Goal: Transaction & Acquisition: Purchase product/service

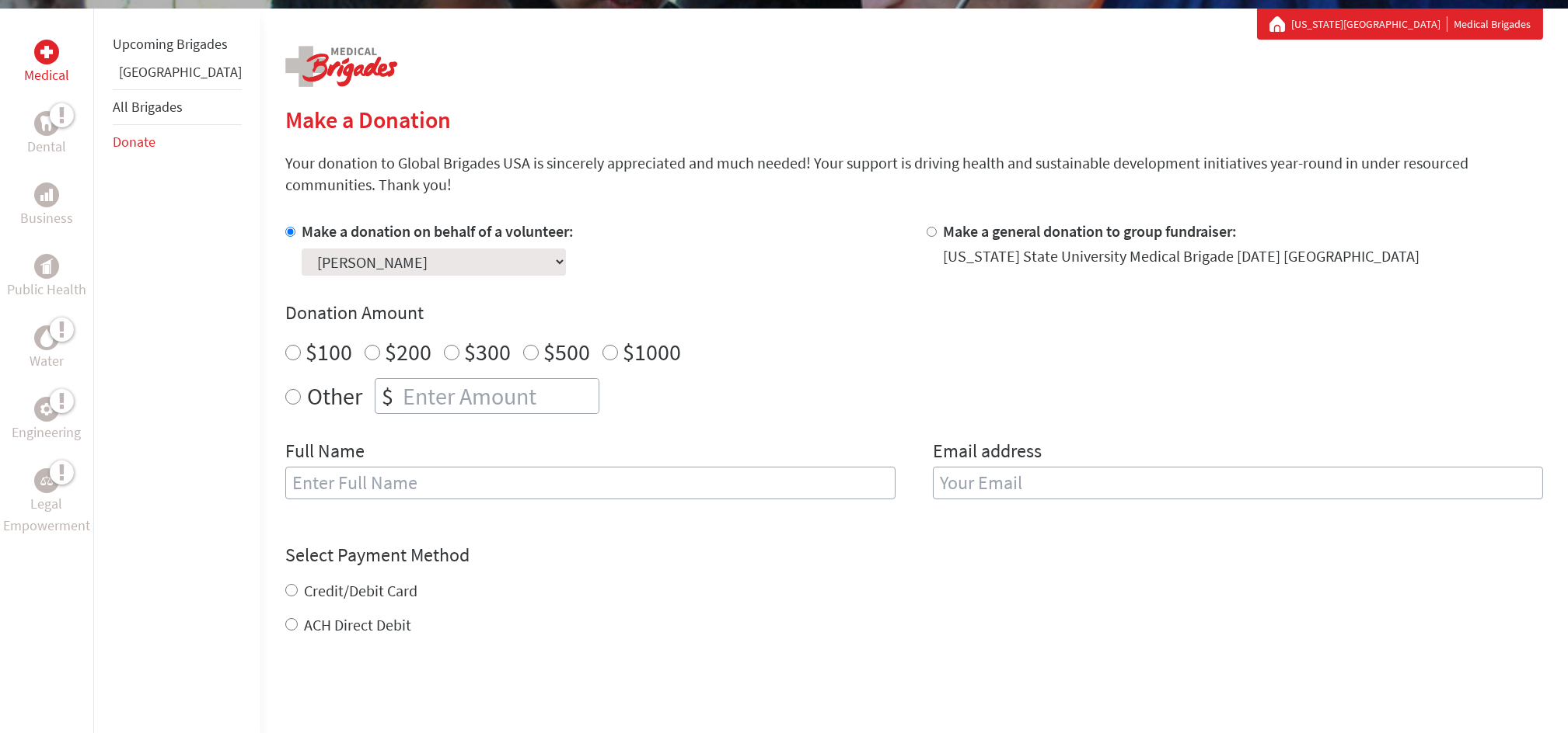
scroll to position [297, 0]
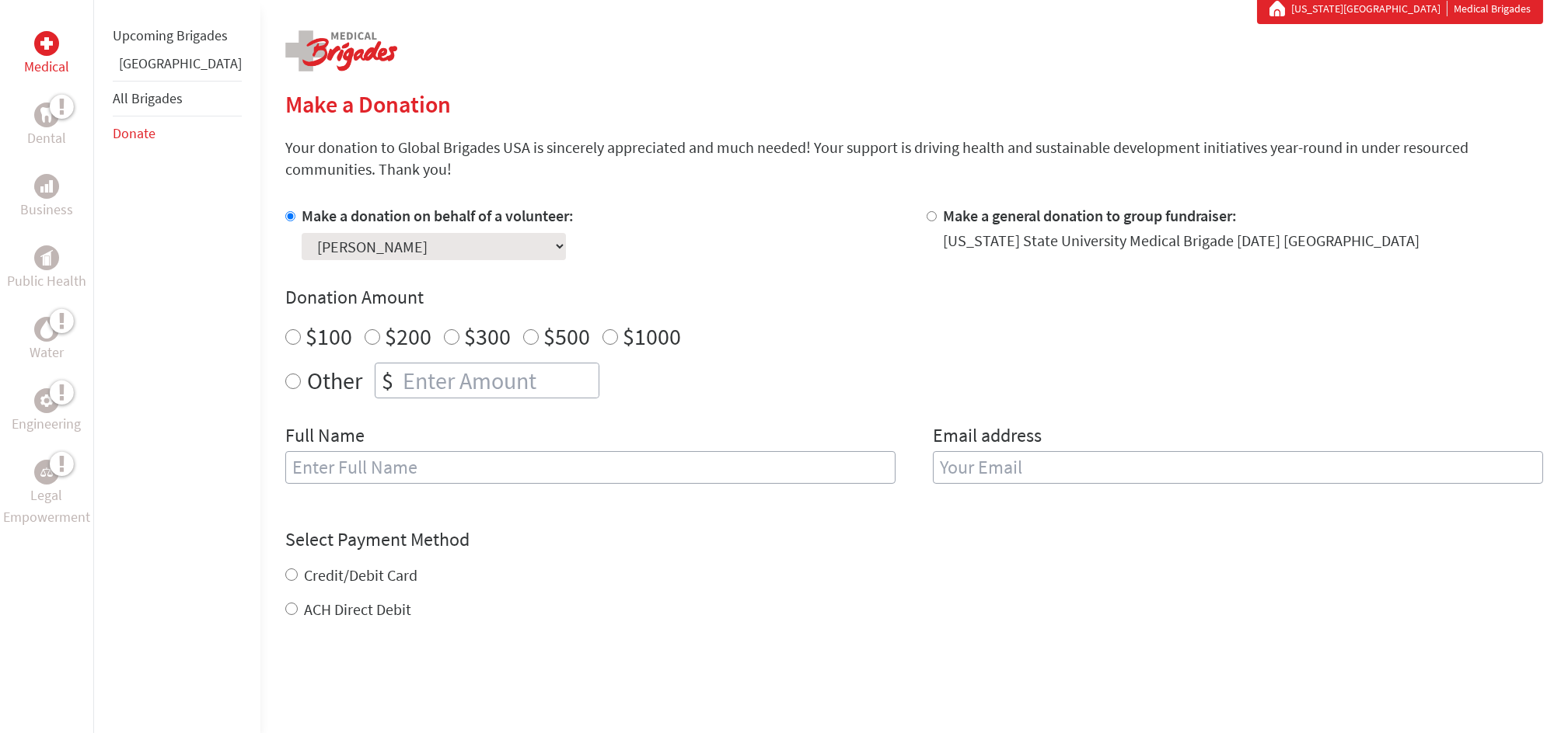
click at [430, 247] on select "Select a volunteer... [PERSON_NAME] [PERSON_NAME] [PERSON_NAME] [PERSON_NAME] […" at bounding box center [434, 246] width 265 height 27
click at [648, 226] on div "Make a donation on behalf of a volunteer: Select a volunteer... [PERSON_NAME] […" at bounding box center [593, 233] width 617 height 56
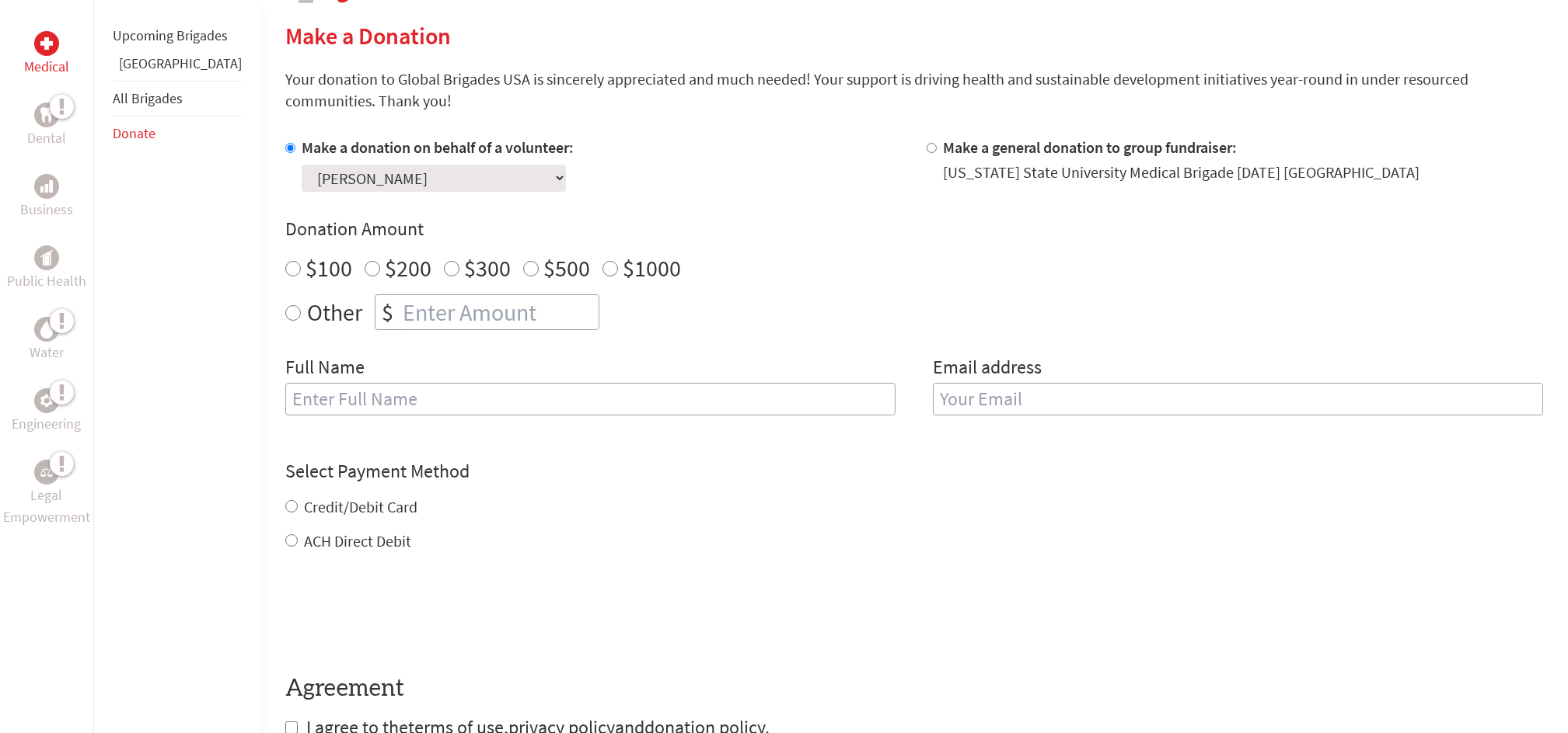
scroll to position [368, 0]
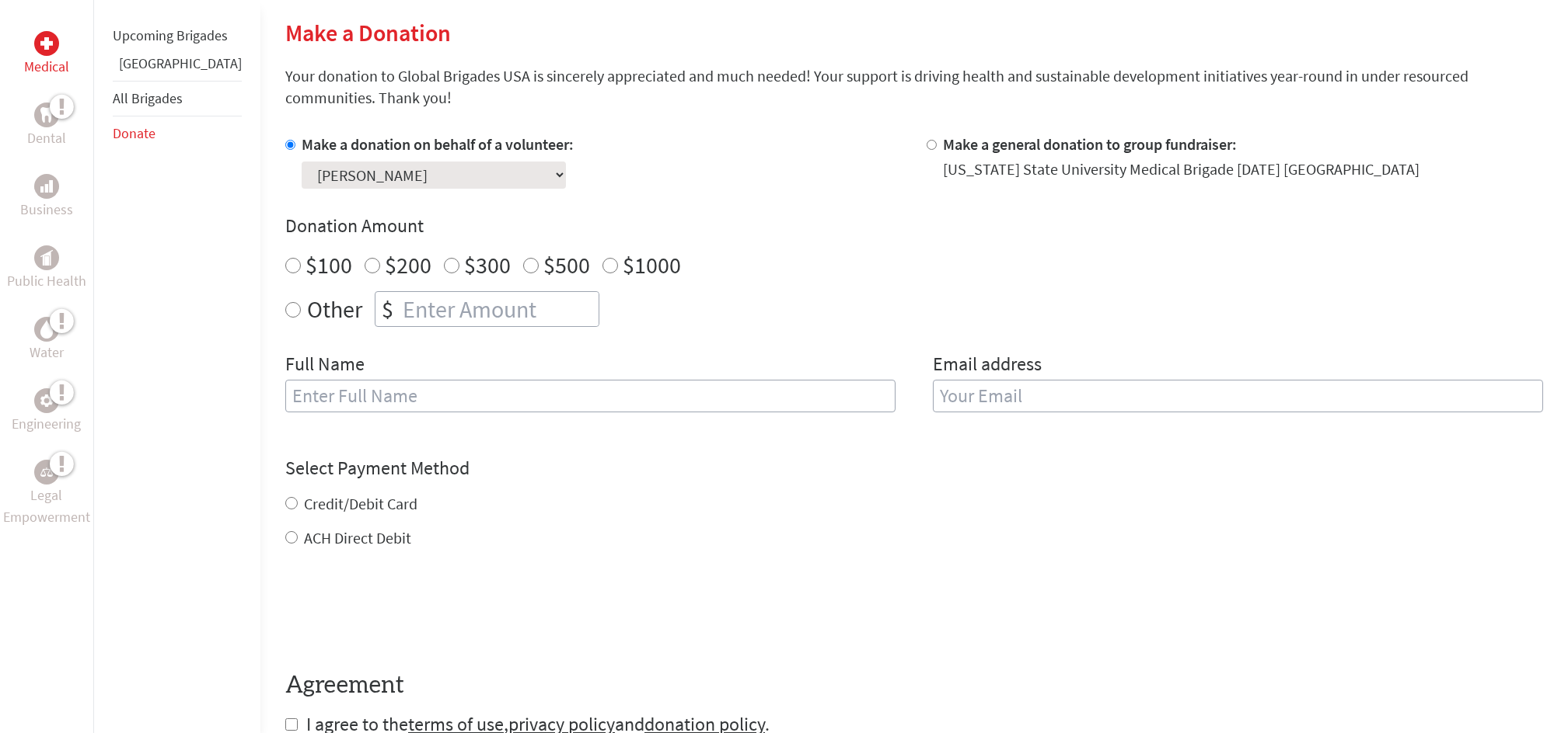
radio input "true"
click at [451, 312] on input "number" at bounding box center [499, 309] width 199 height 34
type input "1250"
click at [697, 313] on div "Other $ 1250" at bounding box center [914, 309] width 1258 height 36
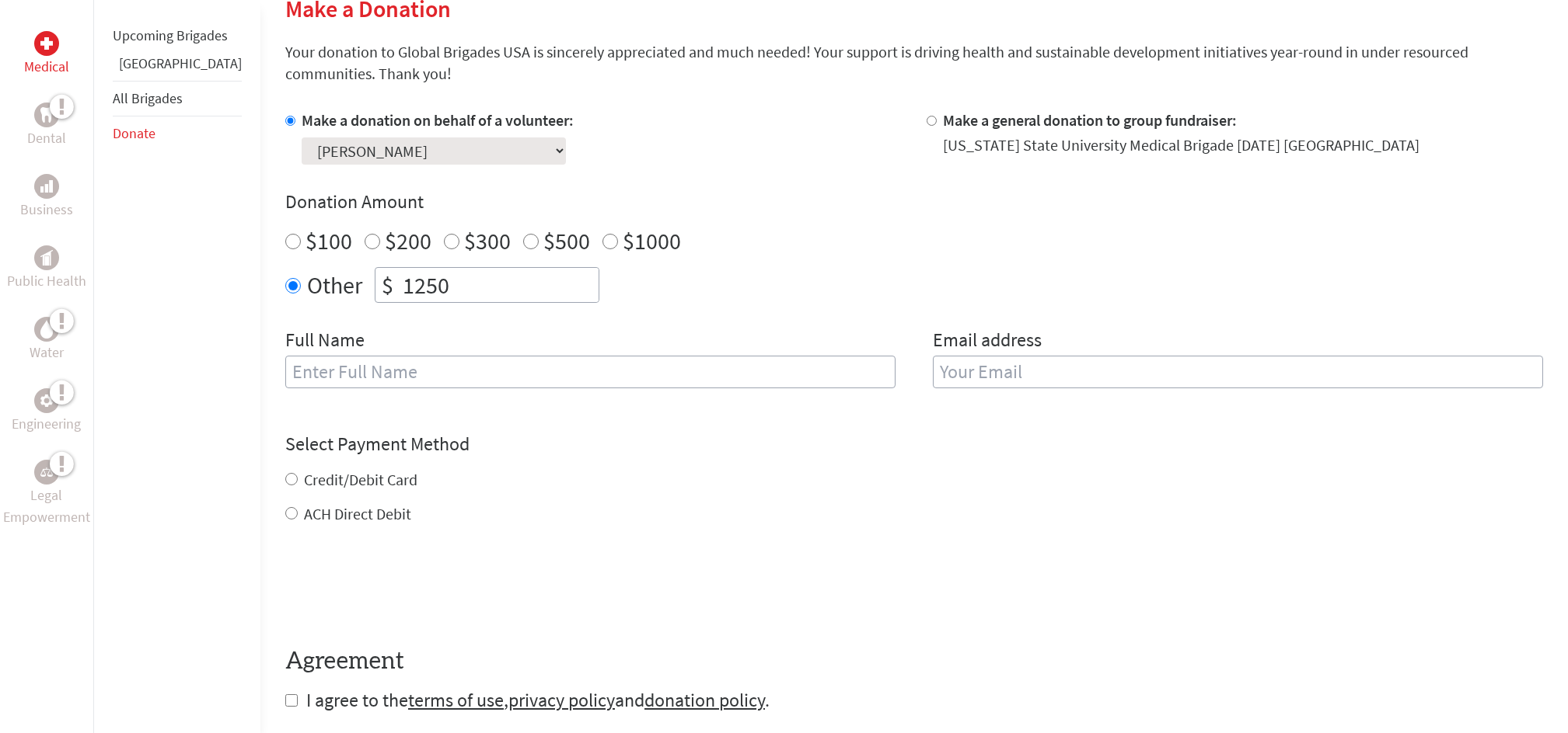
scroll to position [396, 0]
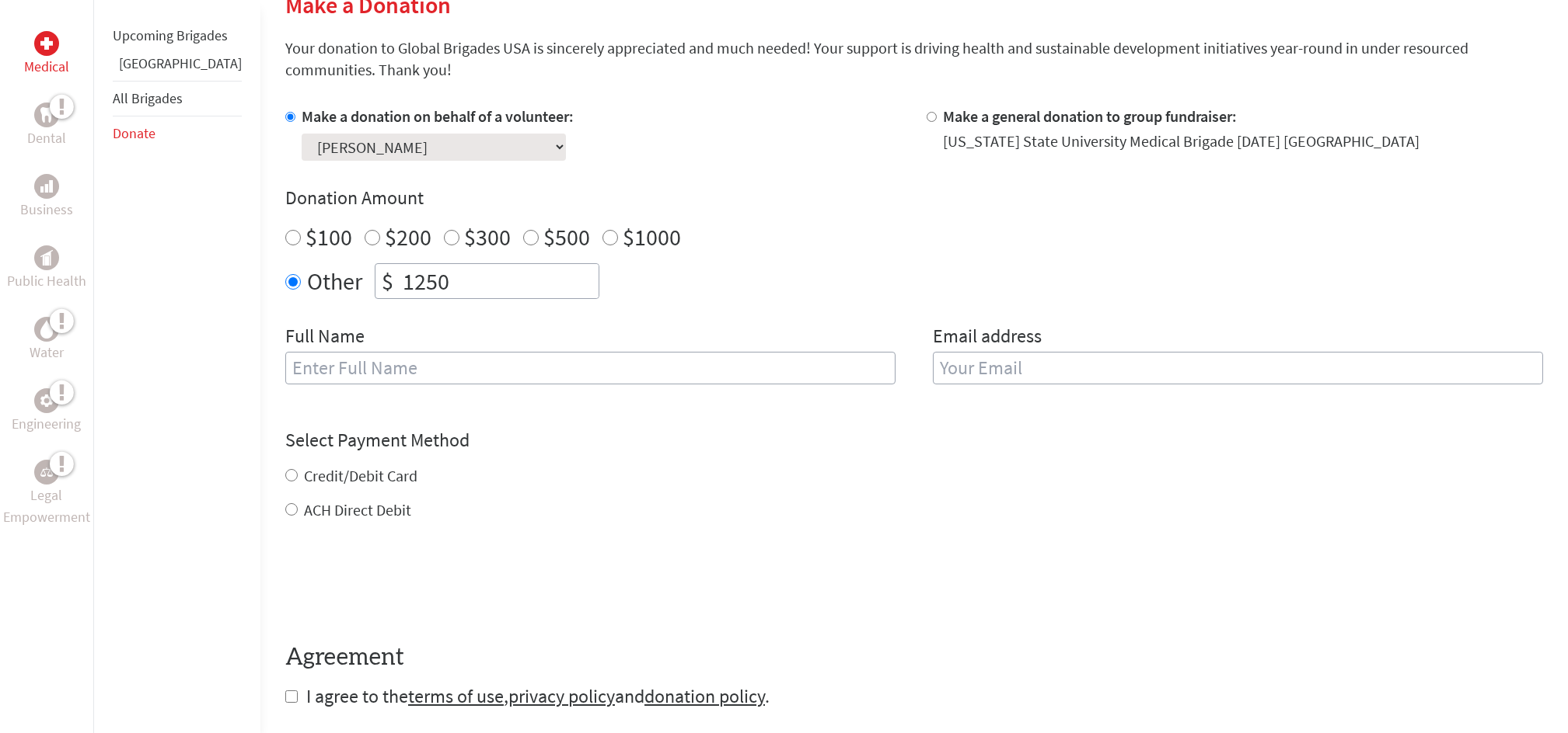
click at [564, 353] on input "text" at bounding box center [590, 368] width 610 height 33
type input "[PERSON_NAME]"
click at [706, 297] on div "Make a donation on behalf of a volunteer: Select a volunteer... [PERSON_NAME] […" at bounding box center [914, 254] width 1258 height 297
click at [998, 367] on input "email" at bounding box center [1237, 368] width 610 height 33
type input "[EMAIL_ADDRESS][DOMAIN_NAME]"
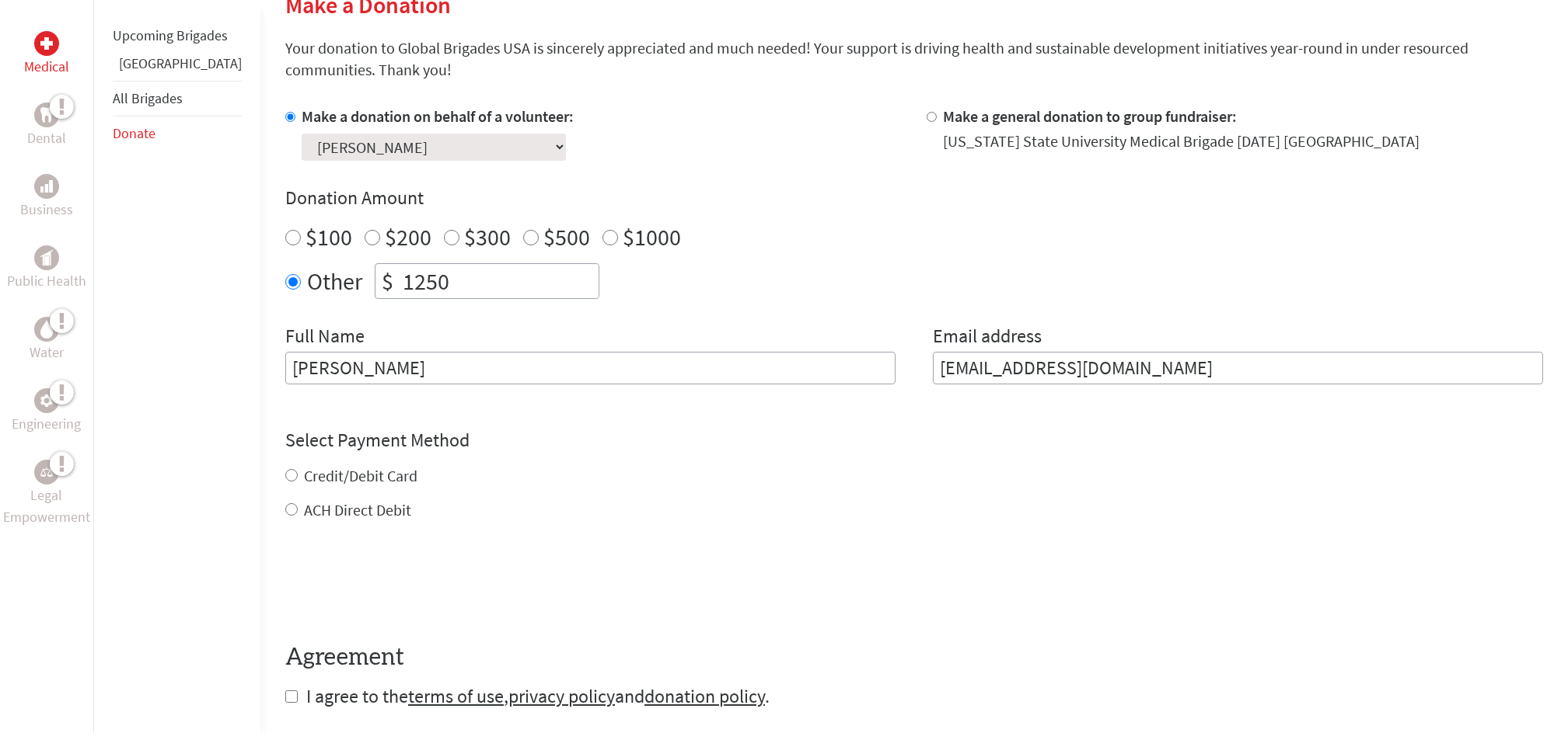
click at [884, 298] on div "Make a donation on behalf of a volunteer: Select a volunteer... [PERSON_NAME] […" at bounding box center [914, 254] width 1258 height 297
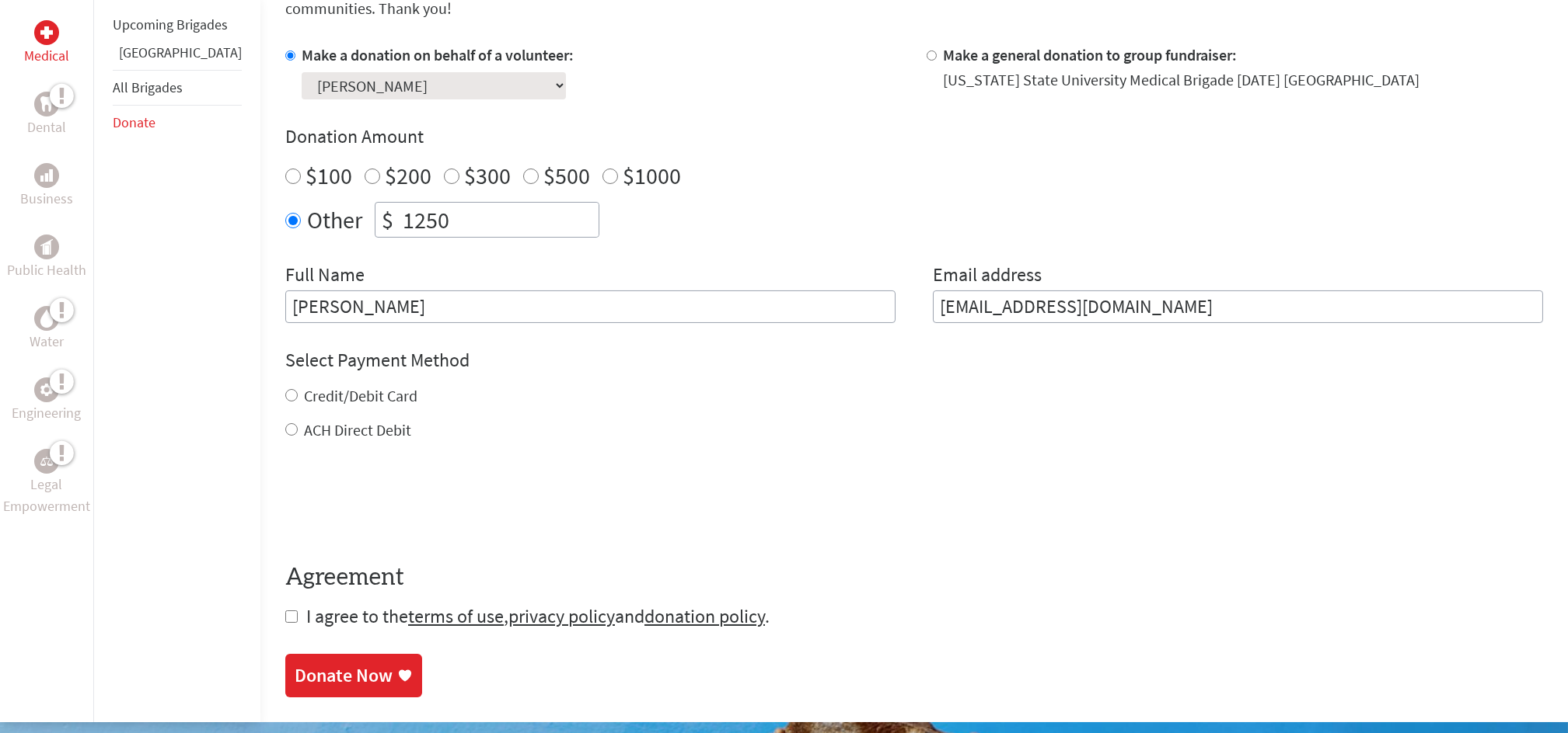
scroll to position [466, 0]
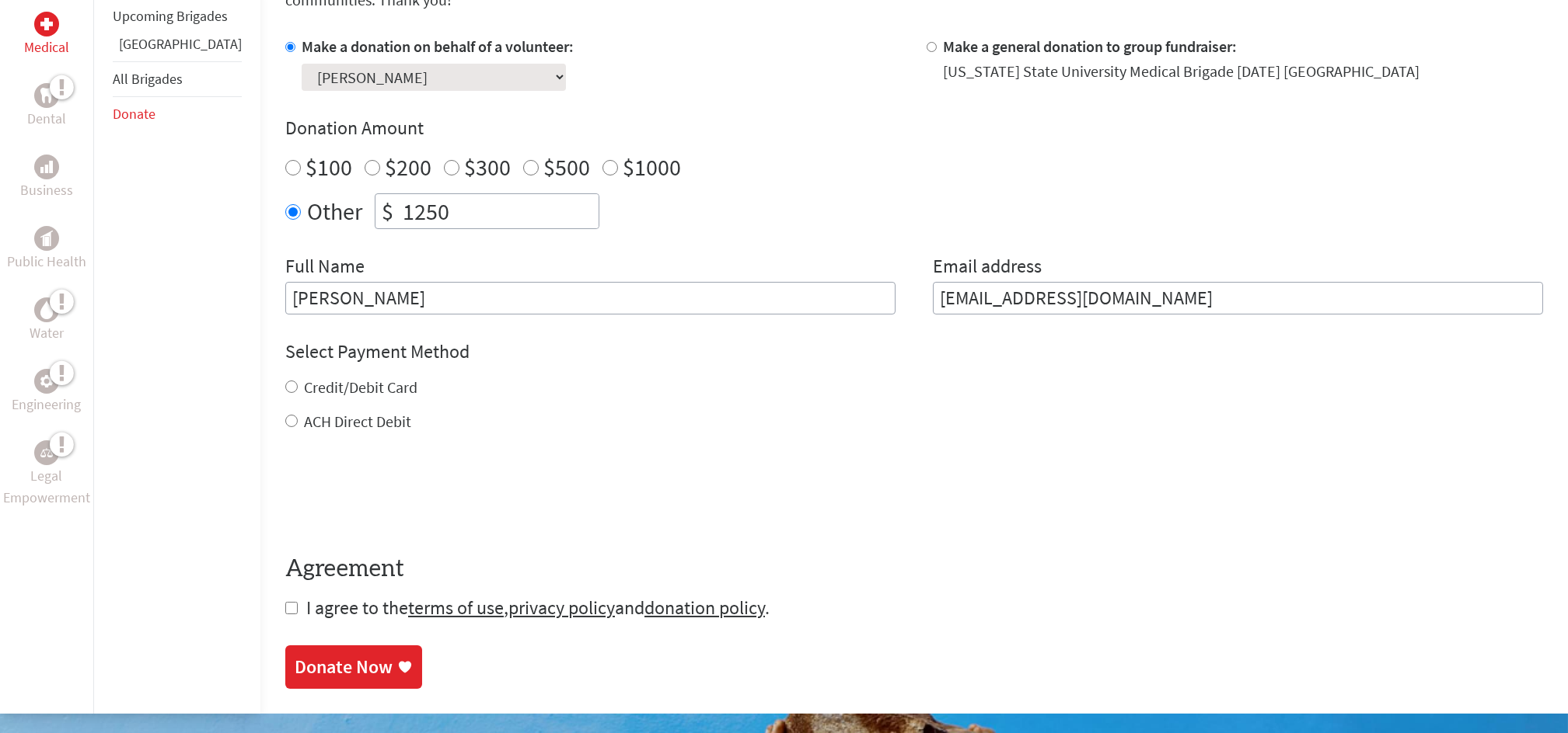
click at [343, 383] on label "Credit/Debit Card" at bounding box center [360, 388] width 114 height 20
click at [297, 383] on input "Credit/Debit Card" at bounding box center [291, 386] width 12 height 12
radio input "true"
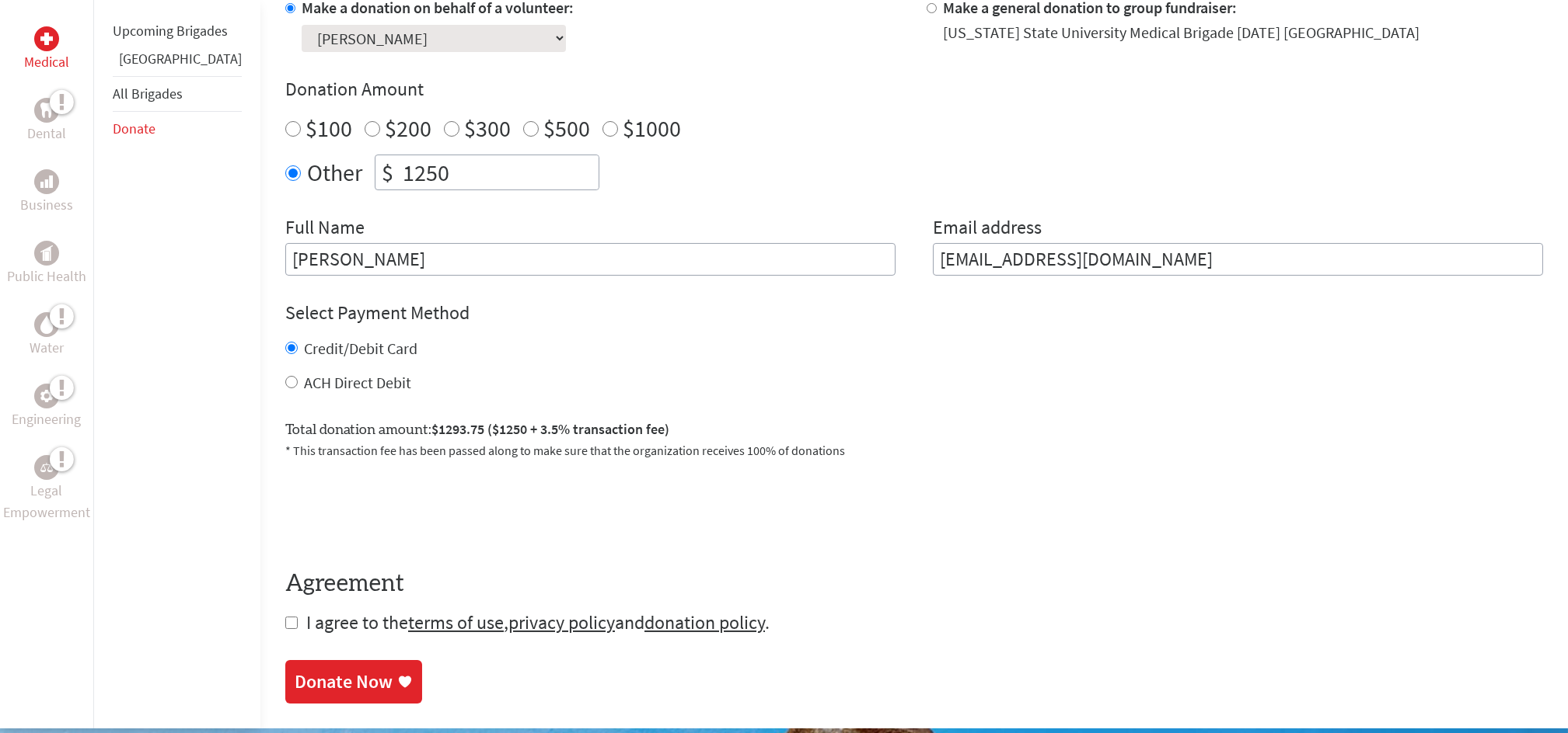
scroll to position [522, 0]
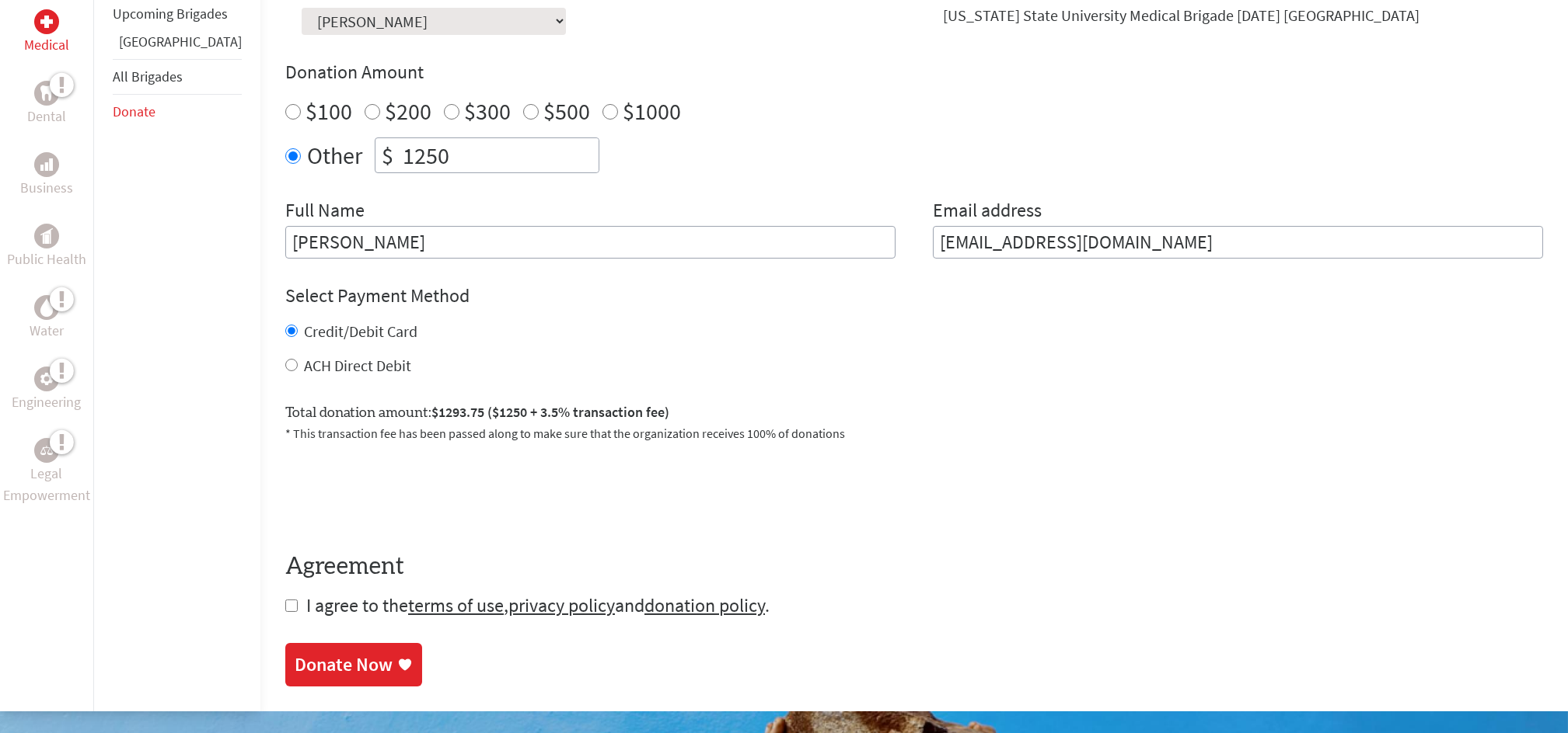
click at [285, 602] on input "checkbox" at bounding box center [291, 606] width 12 height 12
checkbox input "true"
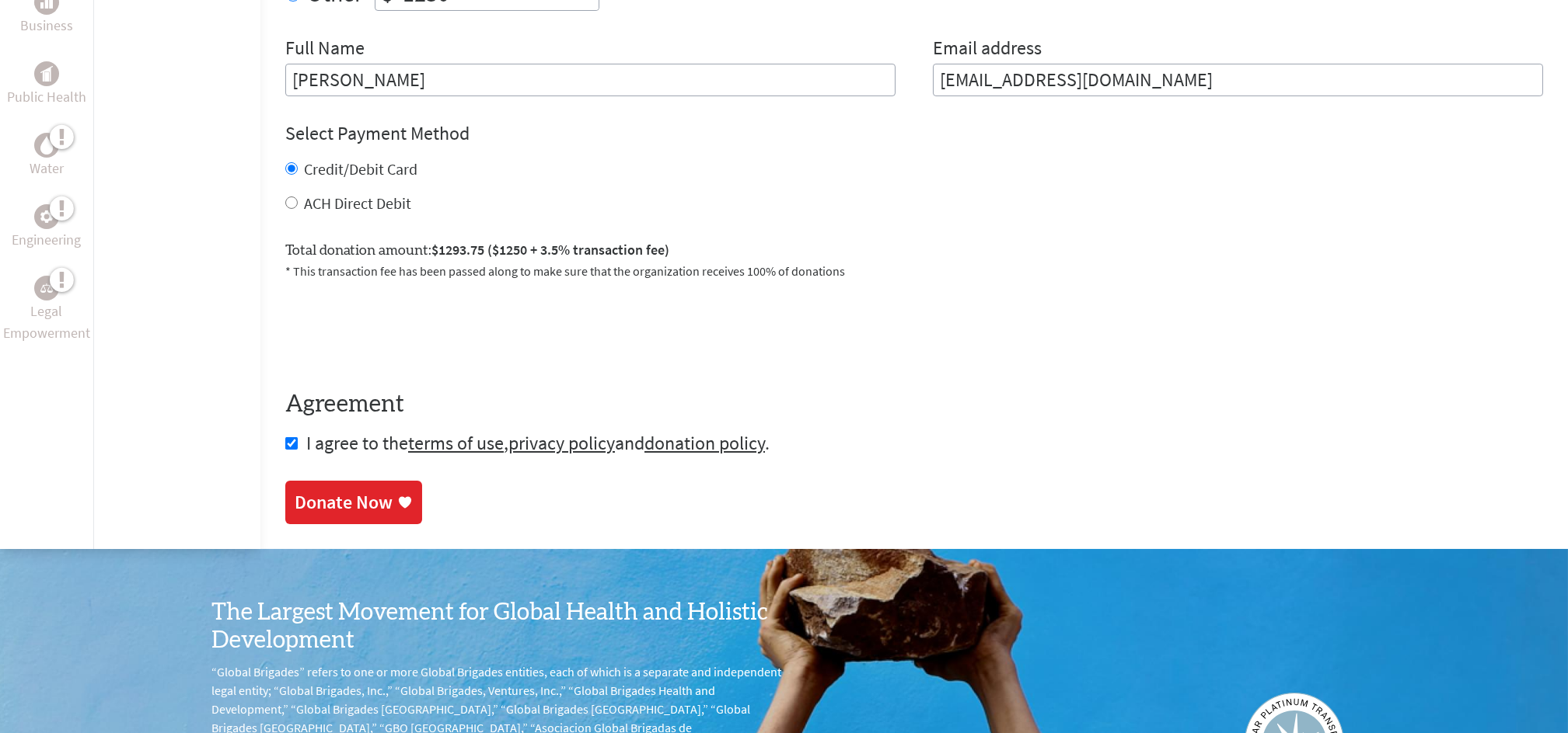
scroll to position [691, 0]
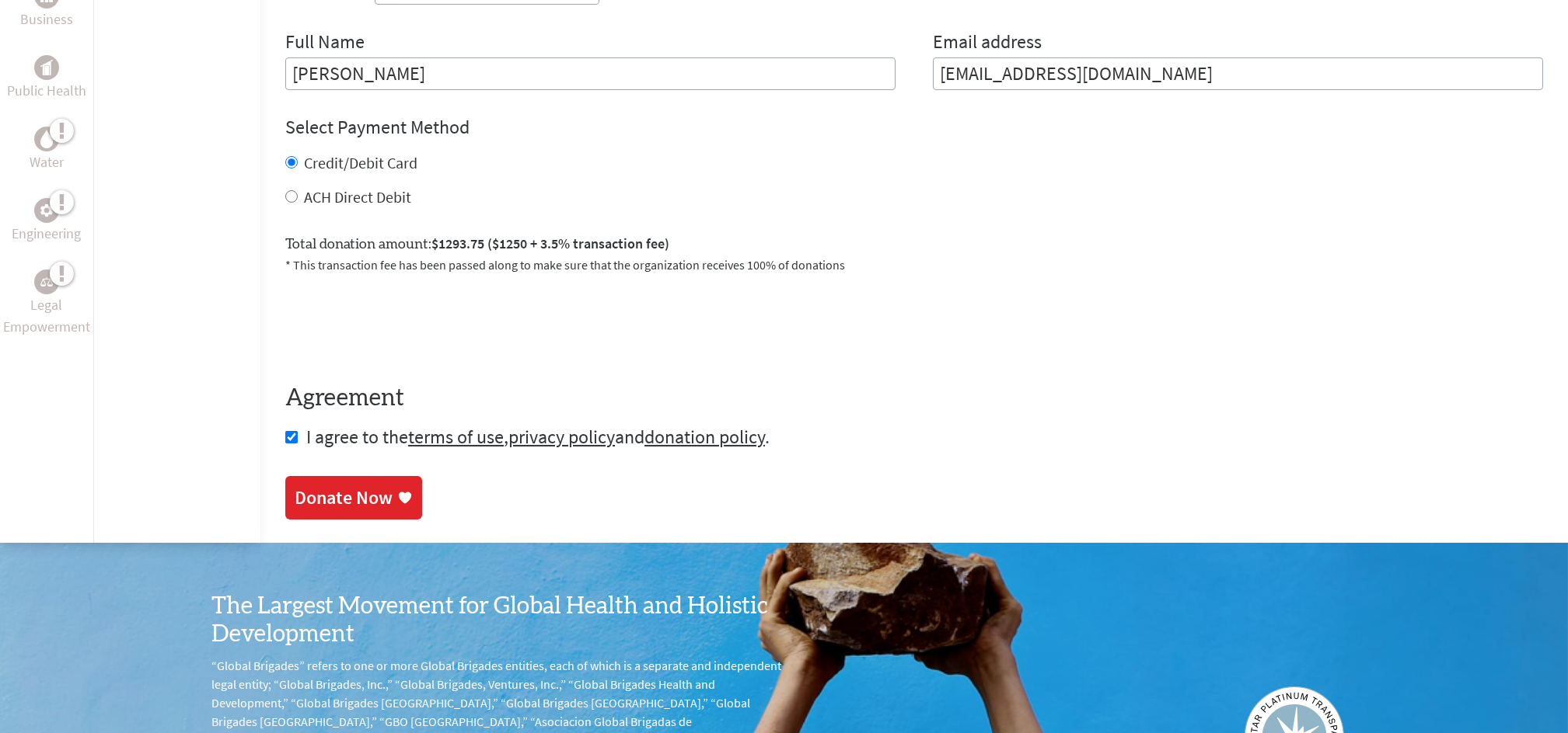
click at [340, 500] on div "Donate Now" at bounding box center [344, 498] width 98 height 24
